Goal: Task Accomplishment & Management: Manage account settings

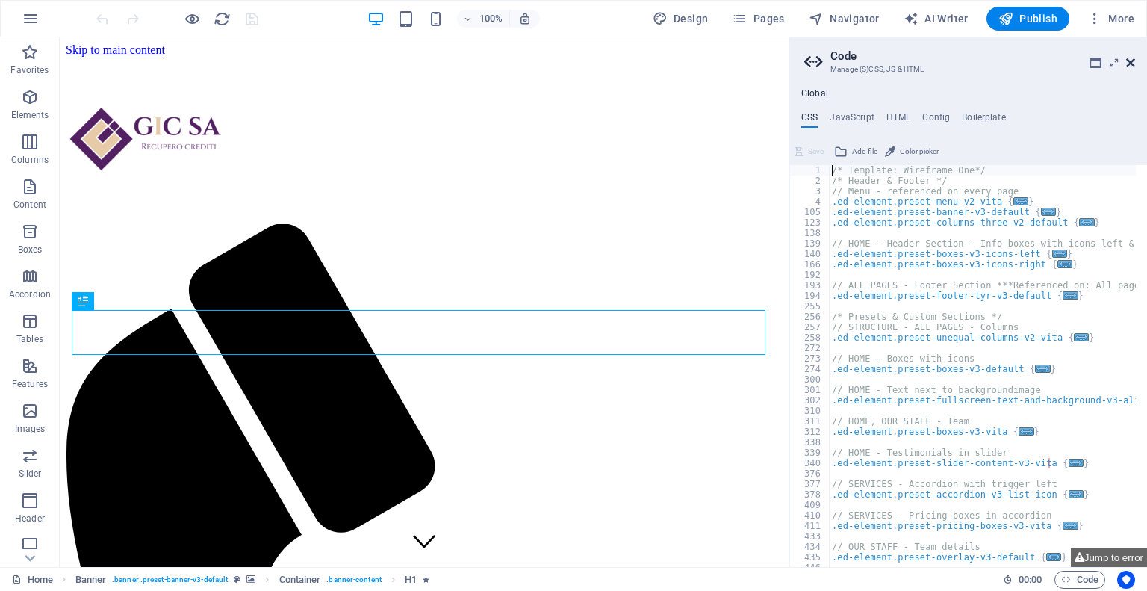
click at [1131, 60] on icon at bounding box center [1130, 63] width 9 height 12
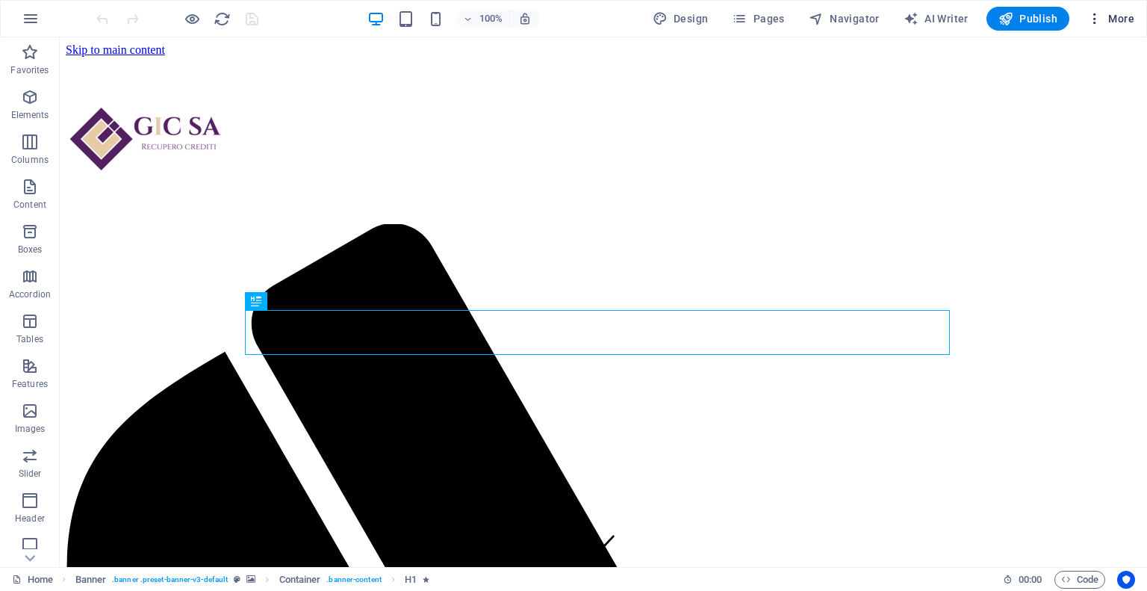
click at [1119, 22] on span "More" at bounding box center [1110, 18] width 47 height 15
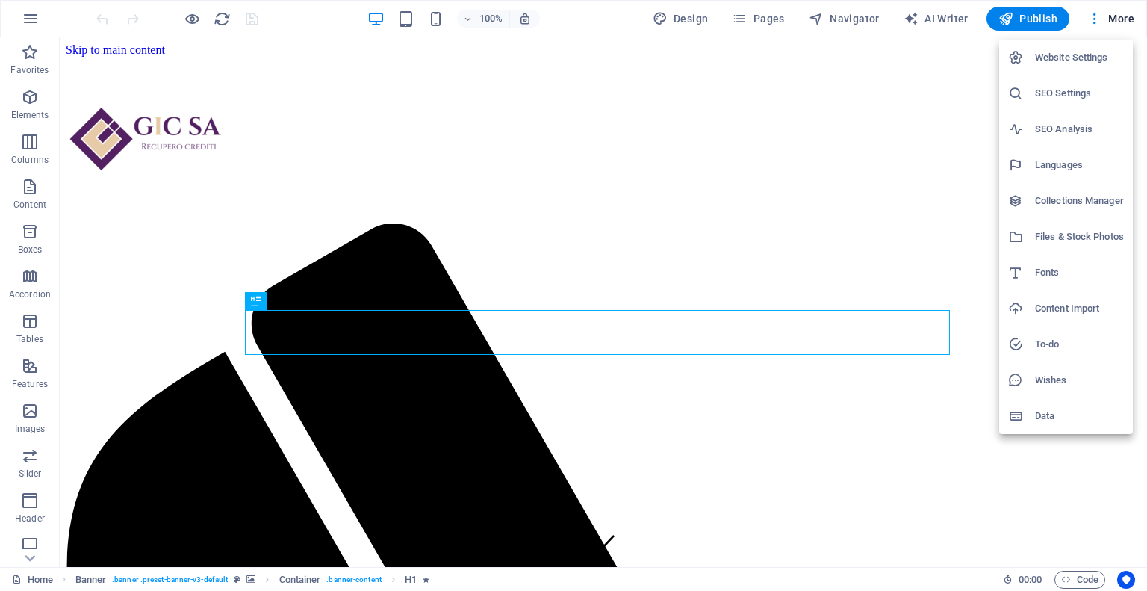
click at [1076, 95] on h6 "SEO Settings" at bounding box center [1079, 93] width 89 height 18
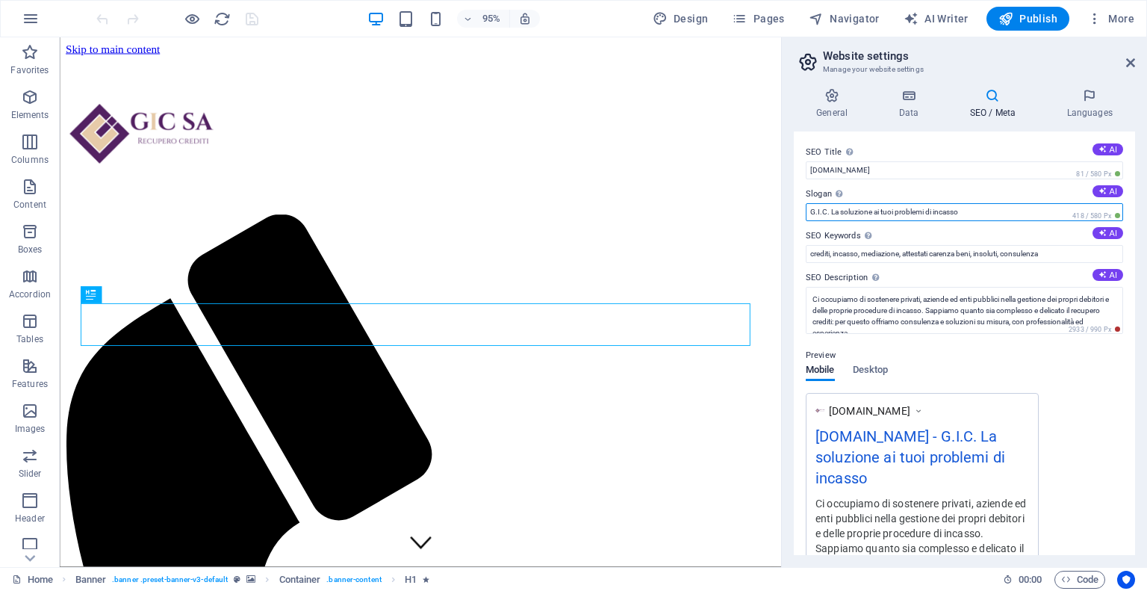
drag, startPoint x: 827, startPoint y: 210, endPoint x: 792, endPoint y: 212, distance: 35.9
click at [792, 212] on div "General Data SEO / Meta Languages Website name [DOMAIN_NAME] Logo Drag files he…" at bounding box center [964, 321] width 365 height 491
type input "GIC SA La soluzione ai tuoi problemi di incasso"
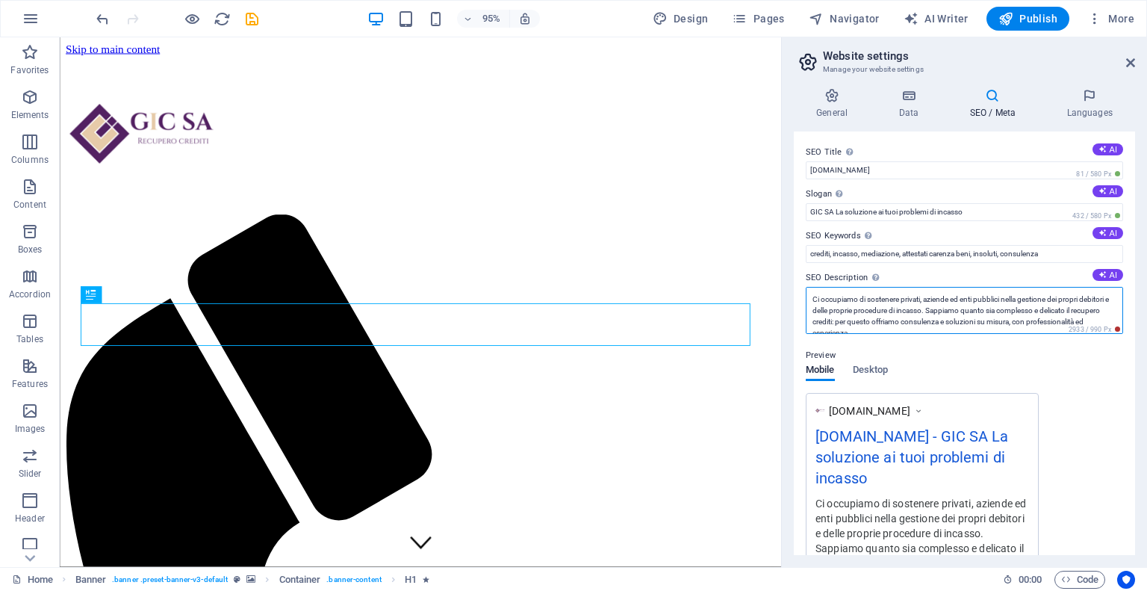
click at [893, 299] on textarea "Ci occupiamo di sostenere privati, aziende ed enti pubblici nella gestione dei …" at bounding box center [964, 310] width 317 height 47
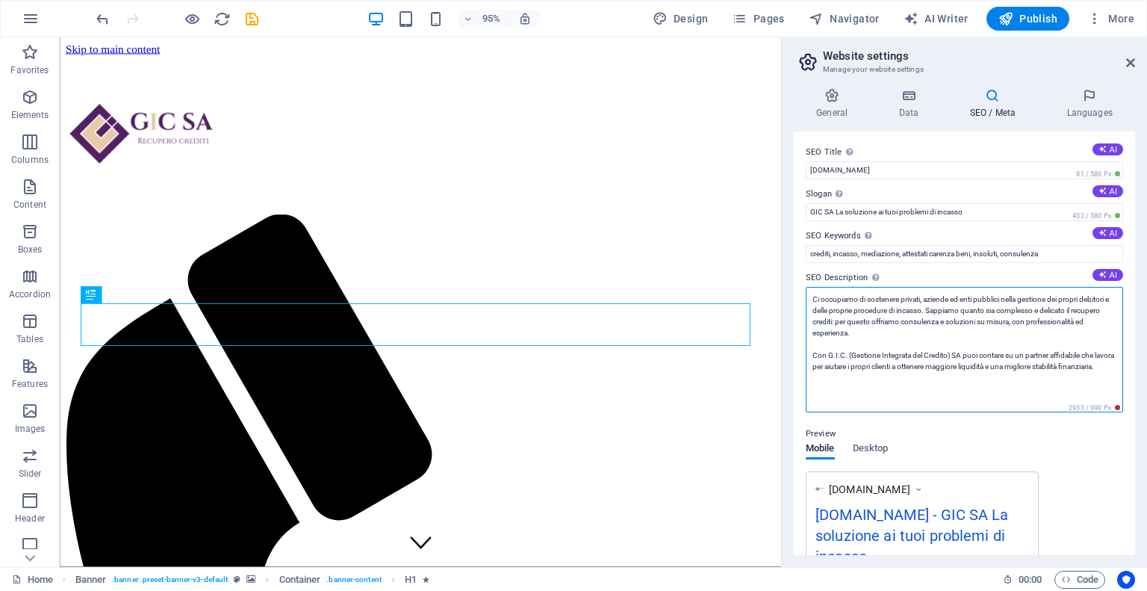
scroll to position [38, 0]
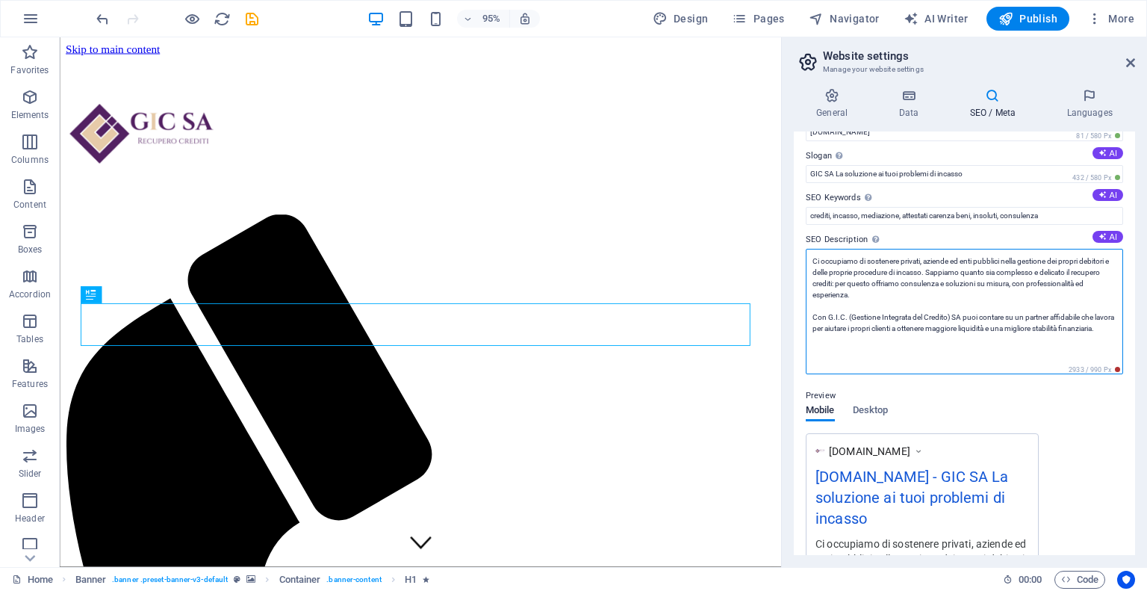
drag, startPoint x: 827, startPoint y: 316, endPoint x: 845, endPoint y: 319, distance: 18.2
click at [845, 319] on textarea "Ci occupiamo di sostenere privati, aziende ed enti pubblici nella gestione dei …" at bounding box center [964, 311] width 317 height 125
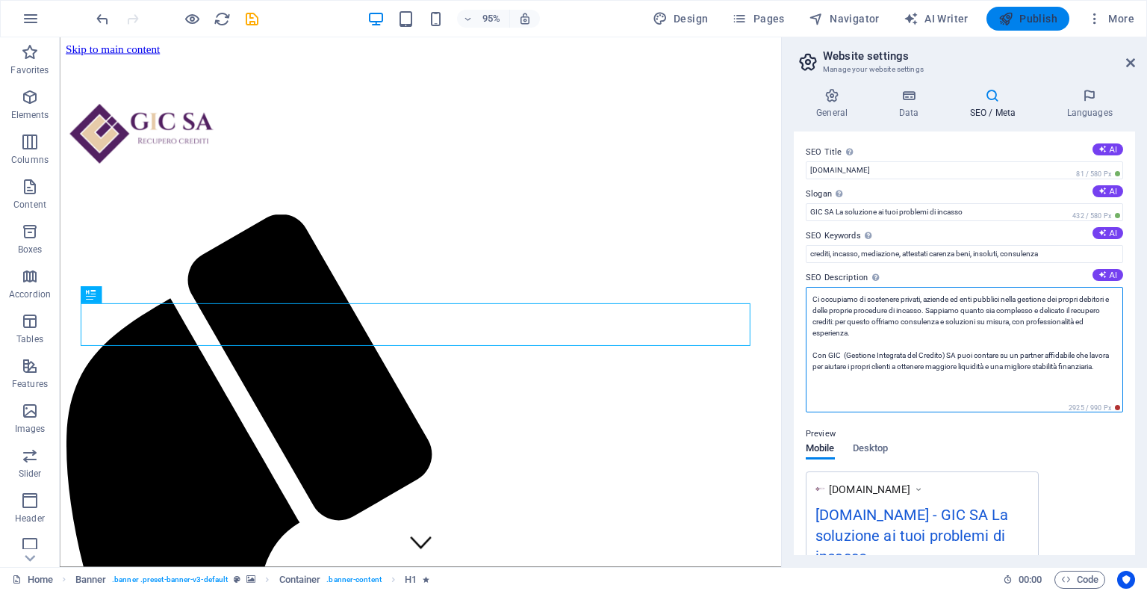
type textarea "Ci occupiamo di sostenere privati, aziende ed enti pubblici nella gestione dei …"
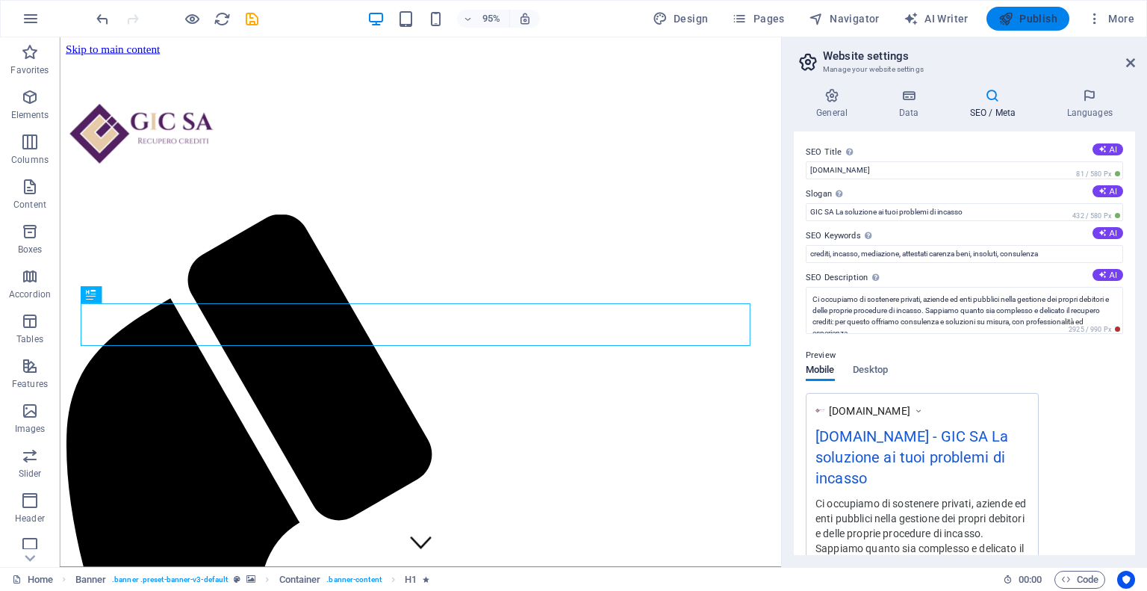
click at [1027, 19] on span "Publish" at bounding box center [1027, 18] width 59 height 15
